Goal: Task Accomplishment & Management: Manage account settings

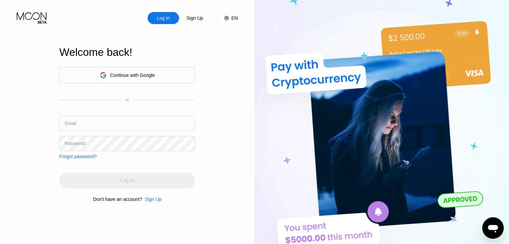
click at [90, 65] on div "Welcome back!" at bounding box center [127, 56] width 136 height 20
click at [94, 74] on div "Continue with Google" at bounding box center [127, 75] width 136 height 16
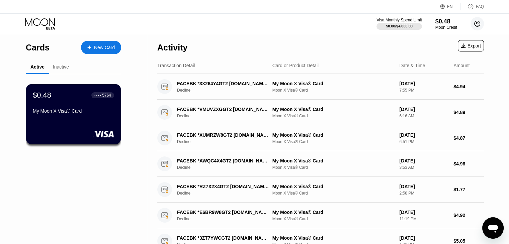
click at [472, 23] on circle at bounding box center [476, 23] width 13 height 13
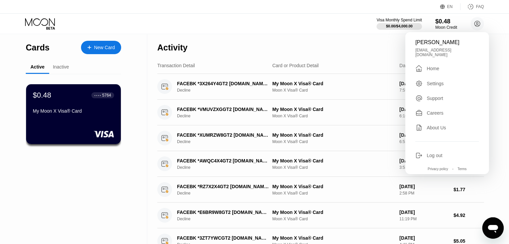
click at [428, 81] on div "Settings" at bounding box center [435, 83] width 17 height 5
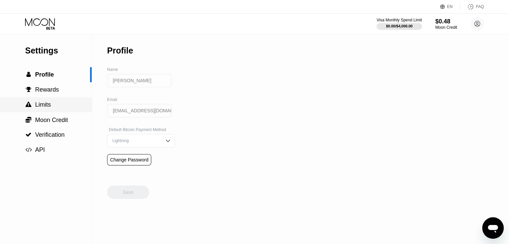
click at [60, 106] on div " Limits" at bounding box center [46, 104] width 92 height 7
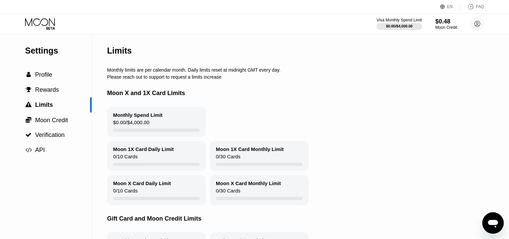
scroll to position [33, 0]
